Goal: Navigation & Orientation: Find specific page/section

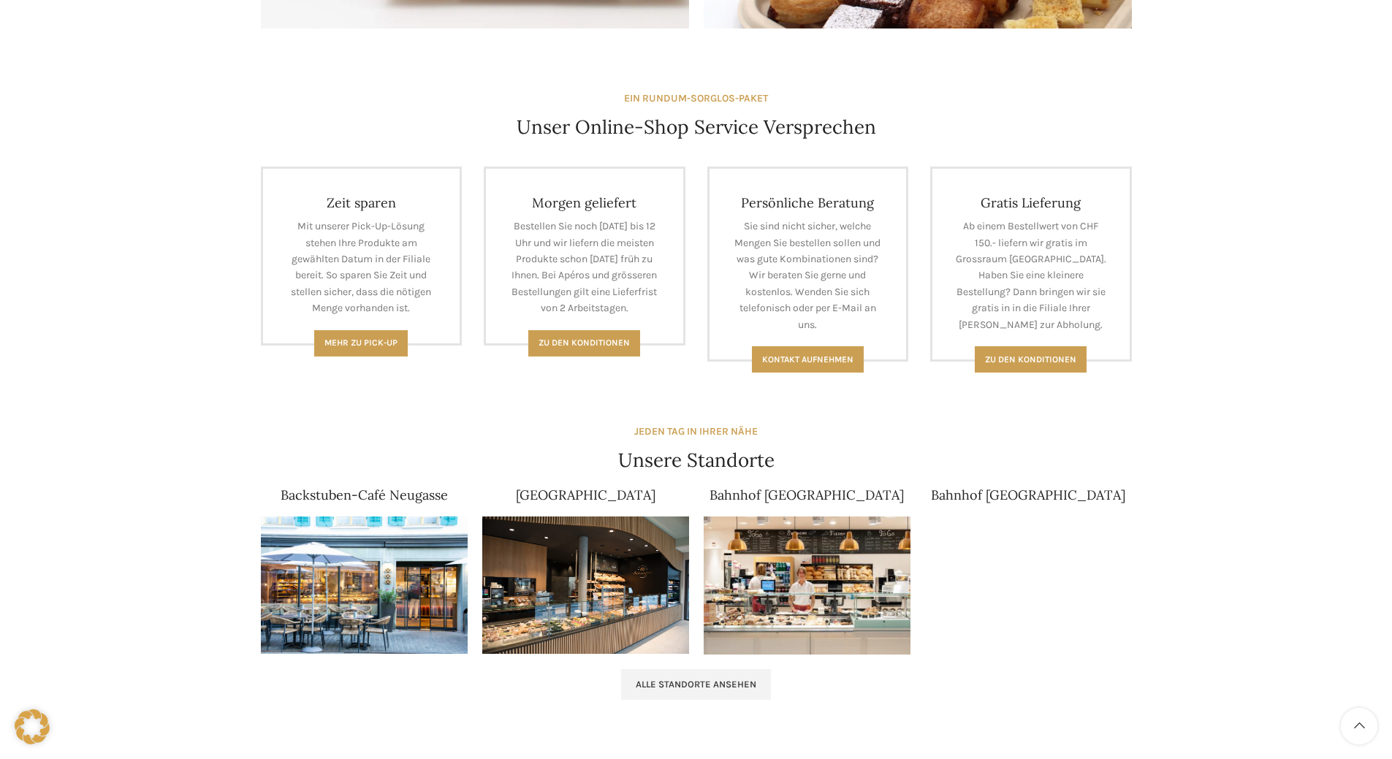
scroll to position [733, 0]
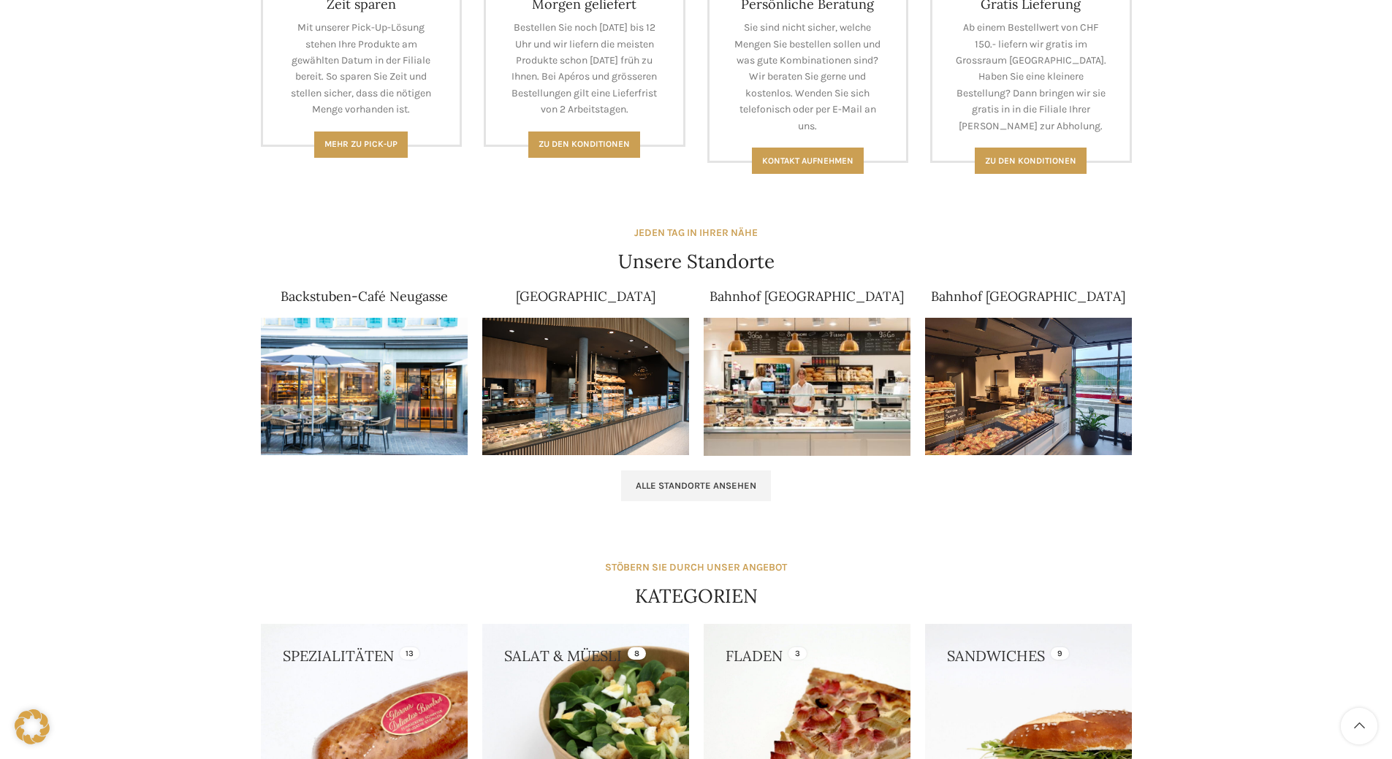
click at [338, 381] on img at bounding box center [364, 387] width 207 height 138
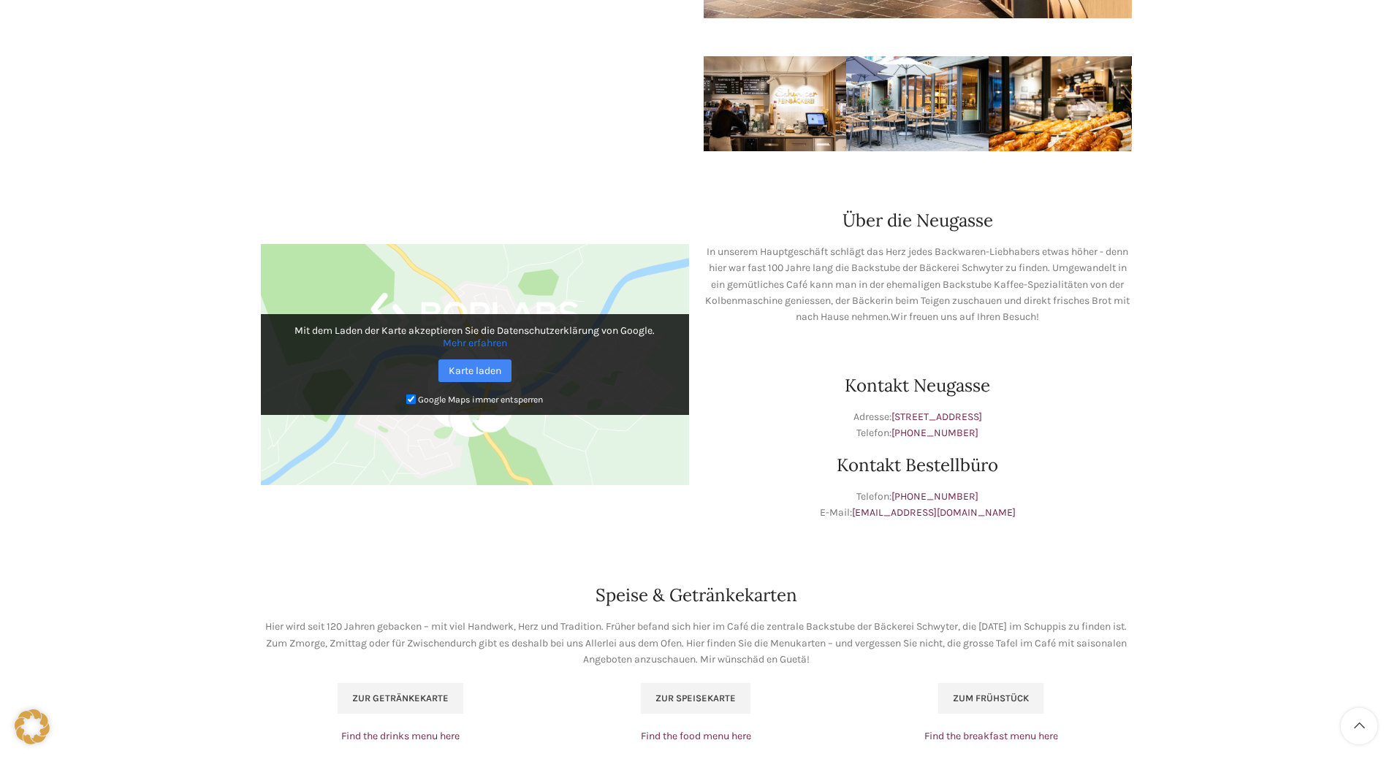
scroll to position [818, 0]
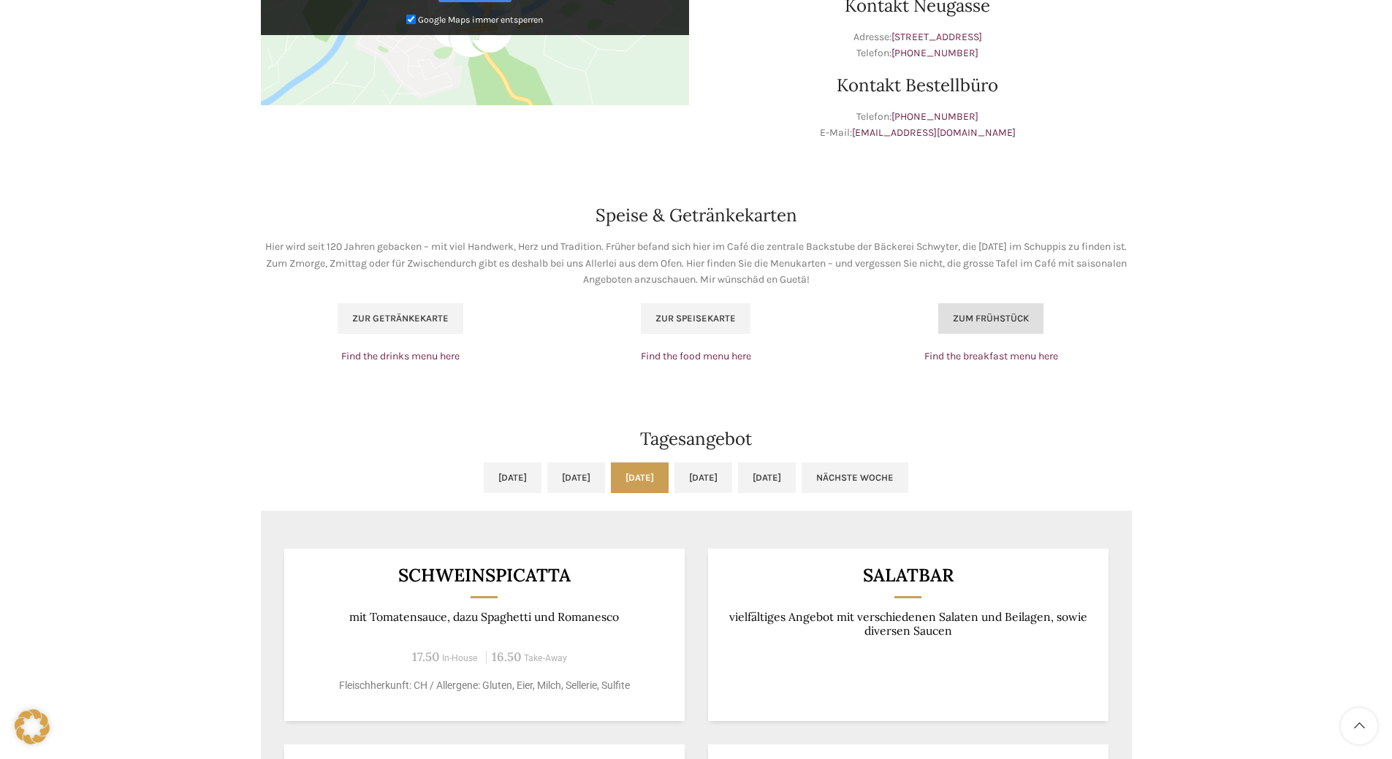
click at [984, 315] on span "Zum Frühstück" at bounding box center [991, 319] width 76 height 12
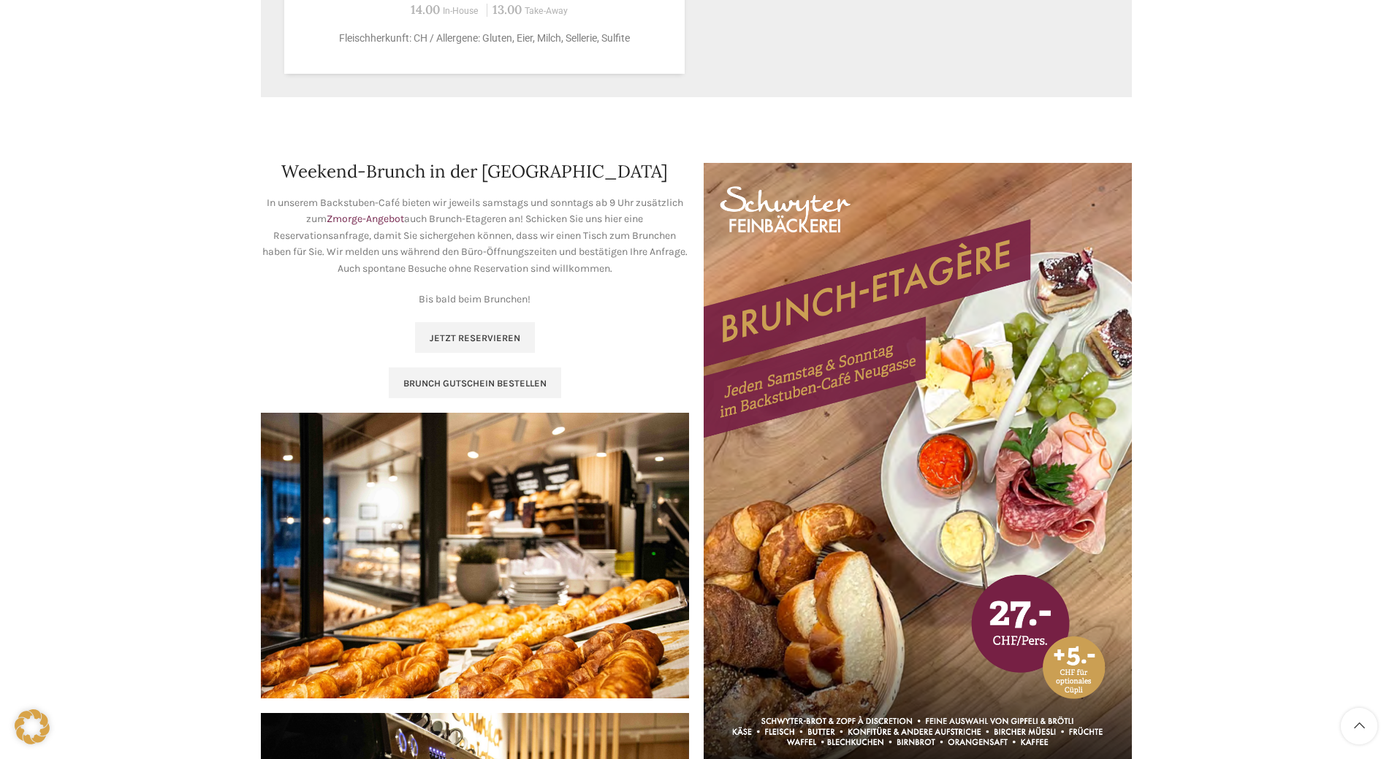
scroll to position [1777, 0]
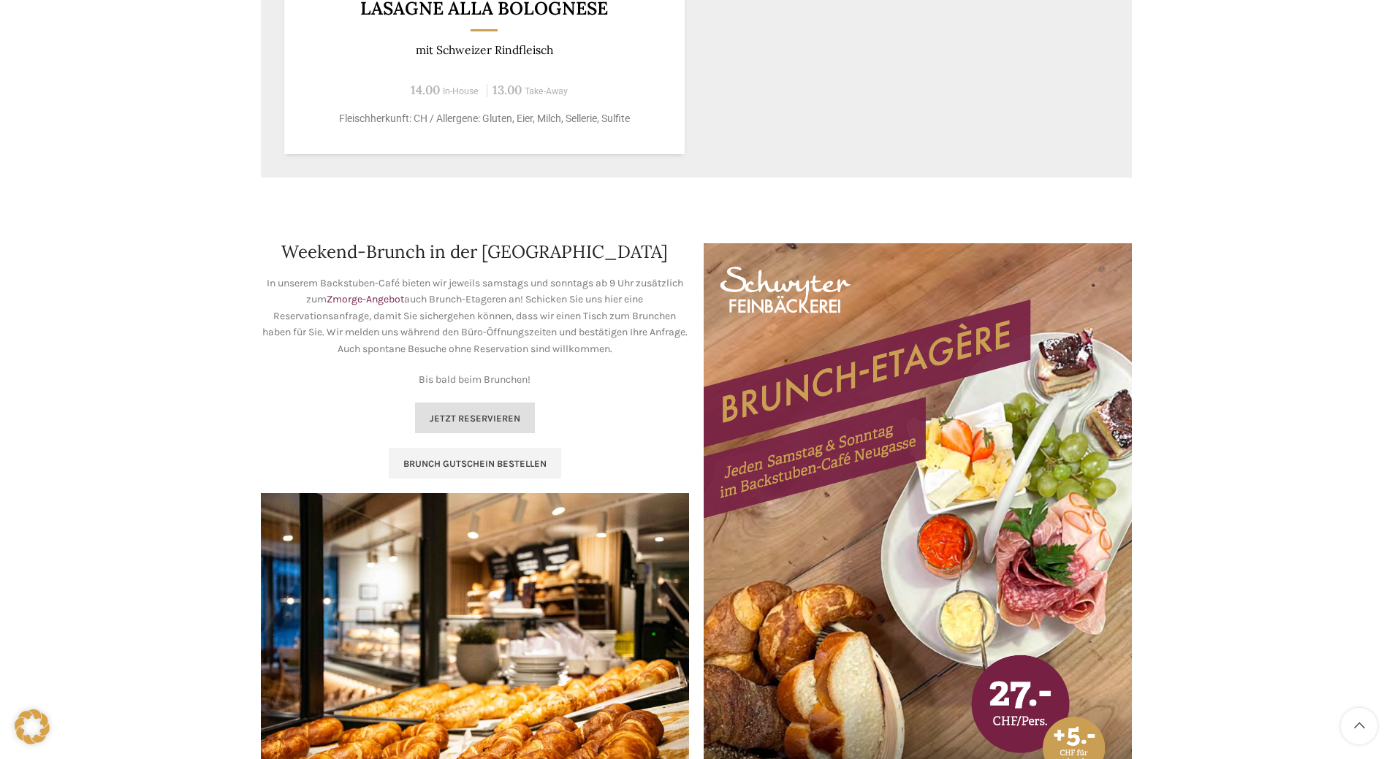
click at [499, 416] on span "Jetzt reservieren" at bounding box center [475, 419] width 91 height 12
click at [457, 459] on span "Brunch Gutschein bestellen" at bounding box center [474, 464] width 143 height 12
click at [472, 411] on link "Jetzt reservieren" at bounding box center [475, 418] width 120 height 31
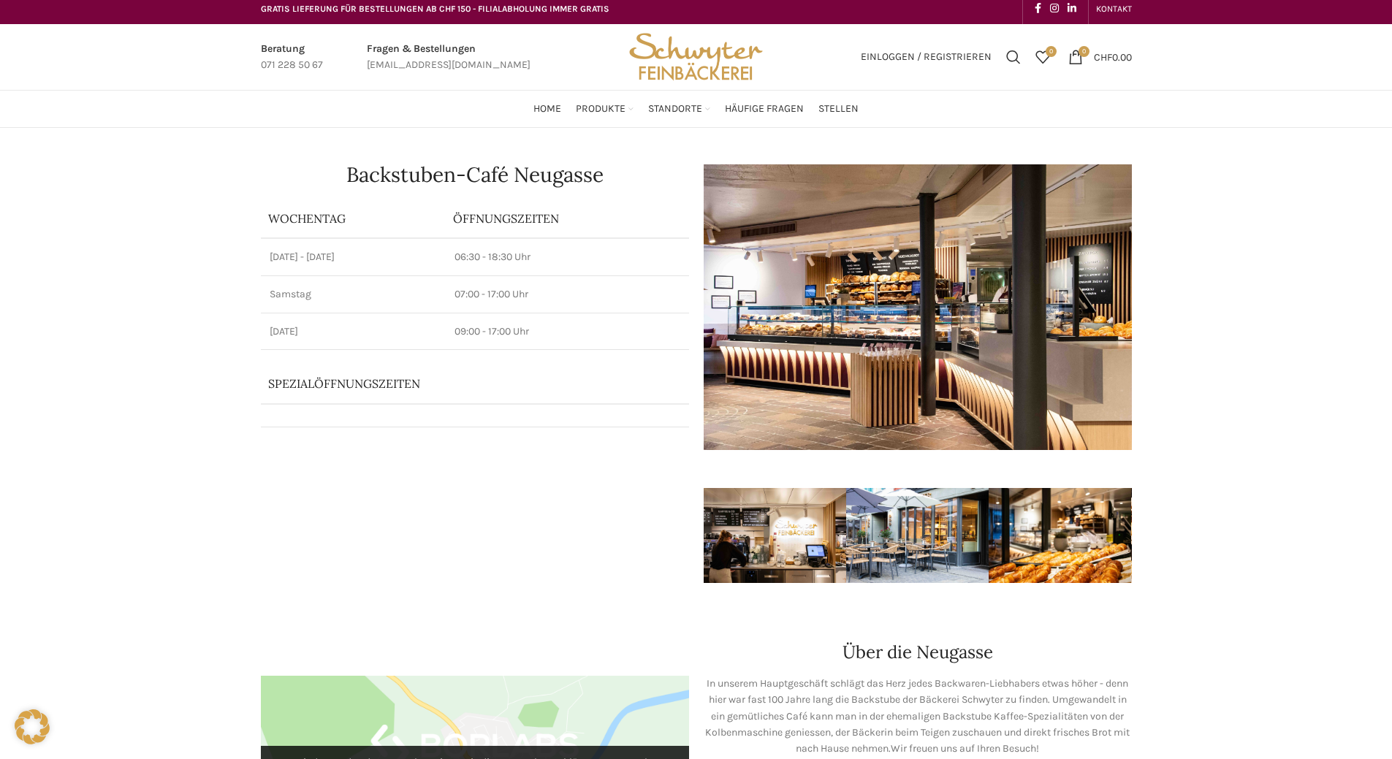
scroll to position [0, 0]
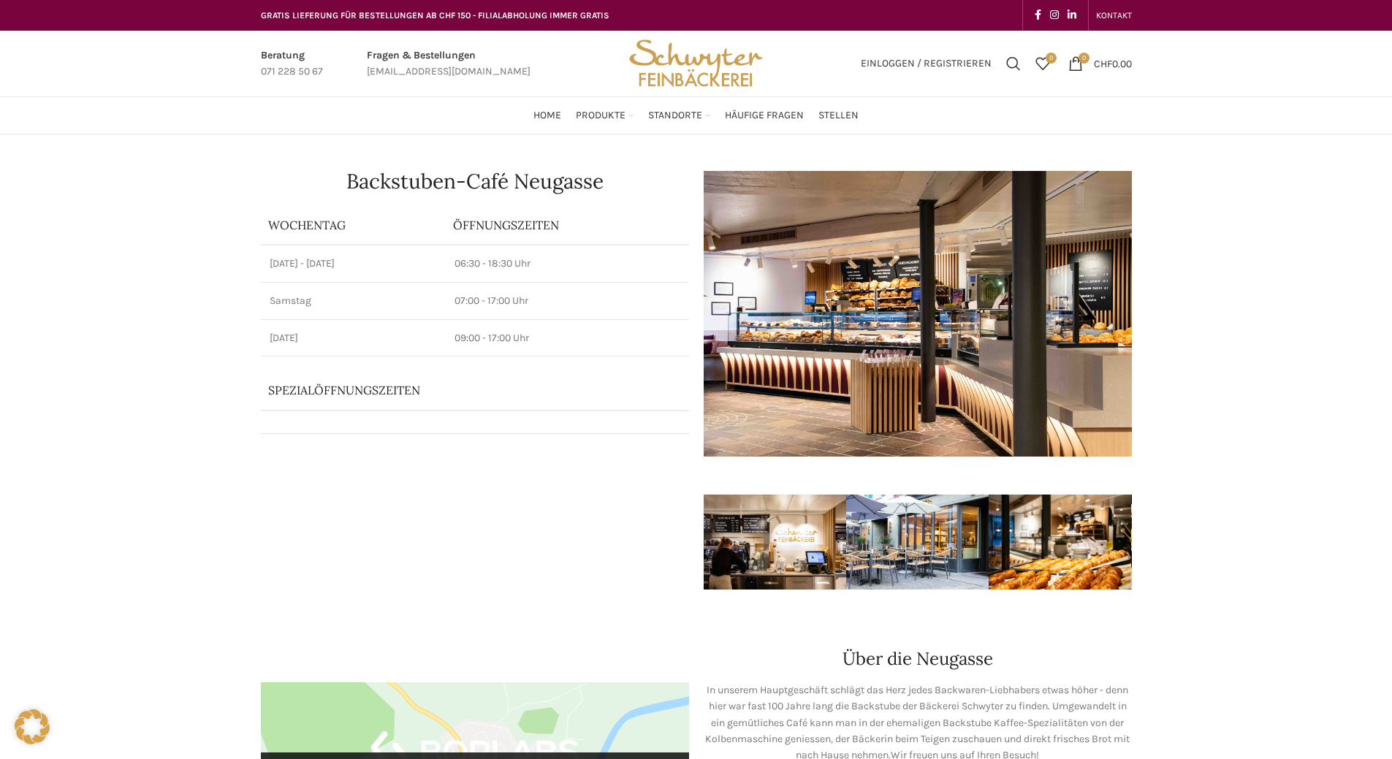
click at [422, 68] on link "Infobox link" at bounding box center [449, 63] width 164 height 33
